Goal: Task Accomplishment & Management: Use online tool/utility

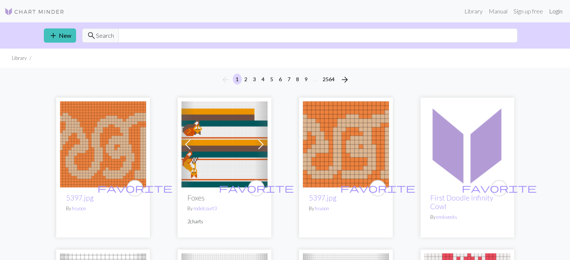
click at [556, 14] on link "Login" at bounding box center [555, 11] width 19 height 15
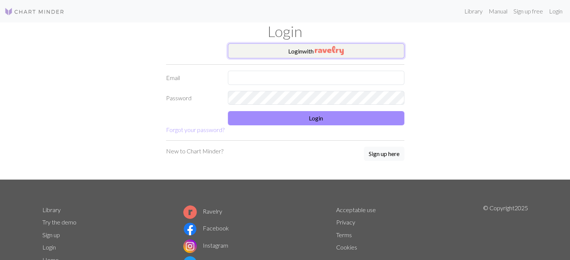
click at [326, 54] on img "button" at bounding box center [329, 50] width 29 height 9
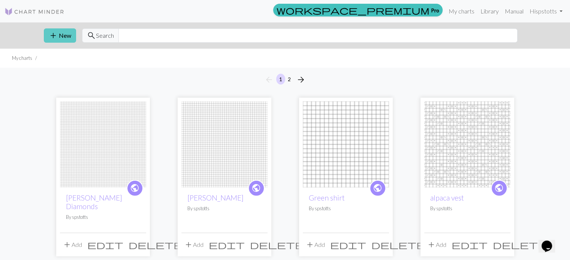
click at [69, 40] on button "add New" at bounding box center [60, 35] width 32 height 14
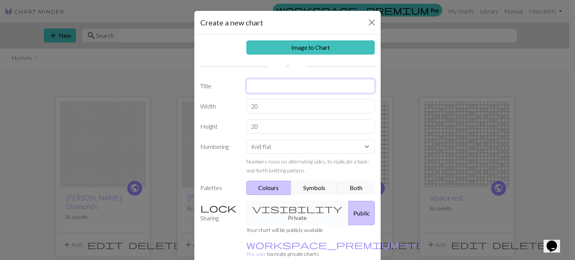
click at [274, 83] on input "text" at bounding box center [310, 86] width 129 height 14
type input "H"
type input "sport weight colorwork hat"
click at [291, 107] on input "20" at bounding box center [310, 106] width 129 height 14
